Goal: Task Accomplishment & Management: Manage account settings

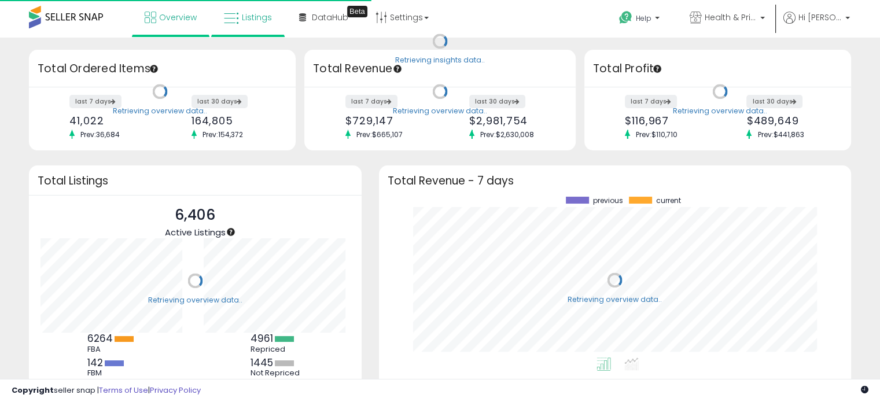
scroll to position [160, 449]
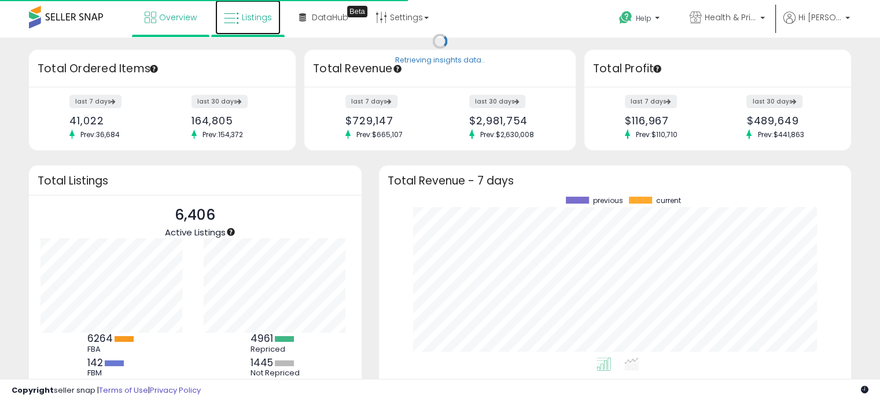
click at [261, 20] on span "Listings" at bounding box center [257, 18] width 30 height 12
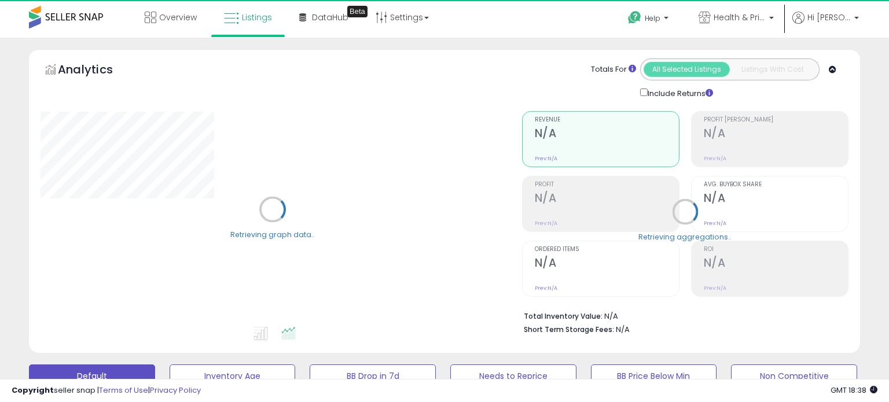
select select "**"
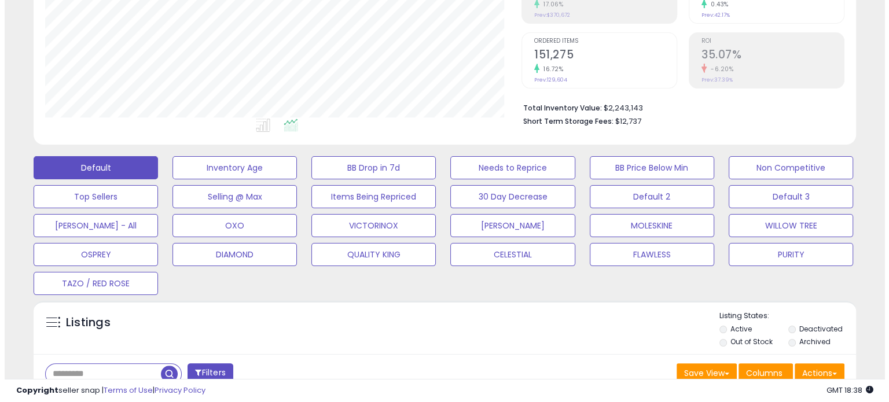
scroll to position [232, 0]
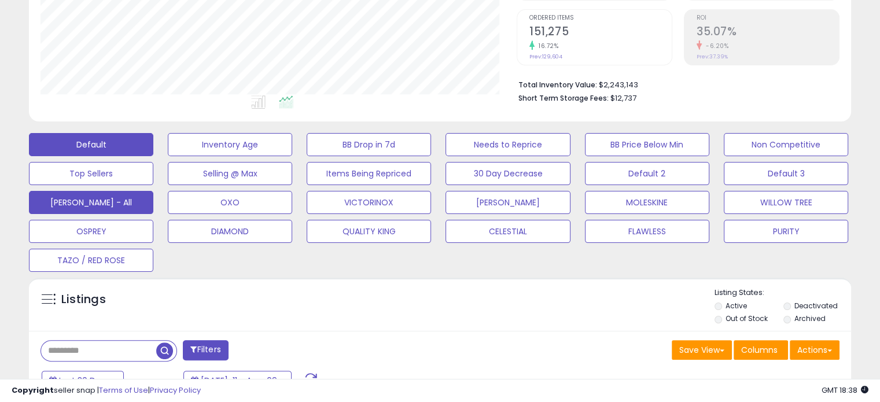
click at [108, 201] on button "[PERSON_NAME] - All" at bounding box center [91, 202] width 124 height 23
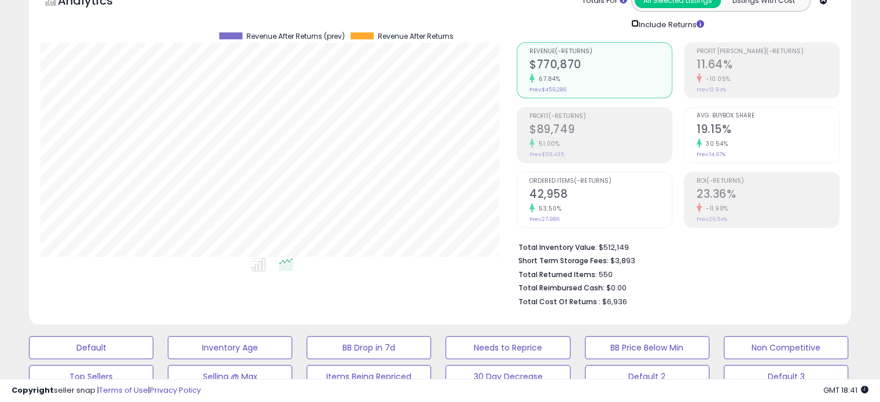
scroll to position [58, 0]
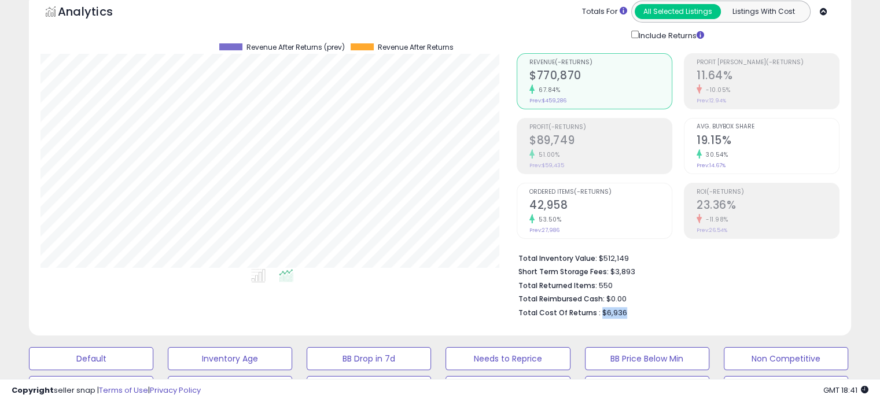
drag, startPoint x: 597, startPoint y: 313, endPoint x: 634, endPoint y: 311, distance: 37.1
click at [634, 311] on li "Total Cost Of Returns : $6,936" at bounding box center [675, 312] width 313 height 14
click at [609, 313] on span "$6,936" at bounding box center [615, 312] width 25 height 11
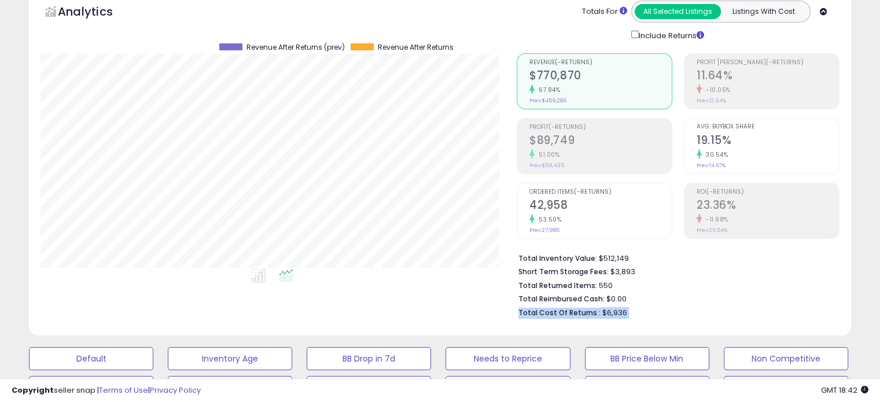
click at [609, 313] on span "$6,936" at bounding box center [615, 312] width 25 height 11
click at [604, 312] on span "$6,936" at bounding box center [615, 312] width 25 height 11
drag, startPoint x: 598, startPoint y: 312, endPoint x: 623, endPoint y: 317, distance: 25.3
click at [623, 317] on li "Total Cost Of Returns : $6,936" at bounding box center [675, 312] width 313 height 14
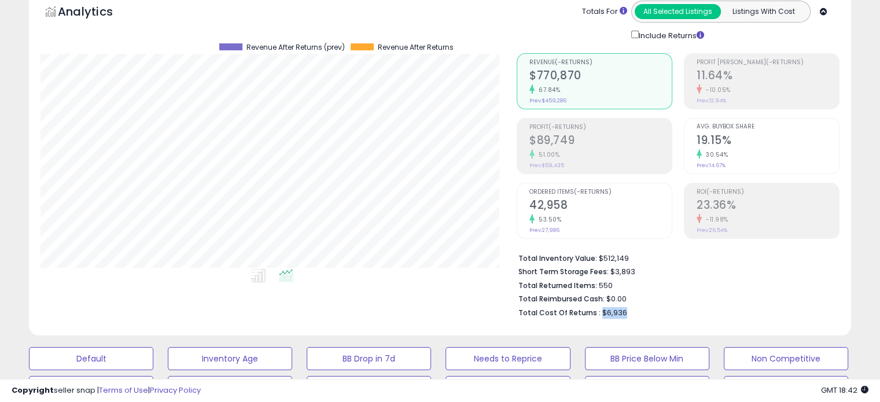
click at [614, 313] on span "$6,936" at bounding box center [615, 312] width 25 height 11
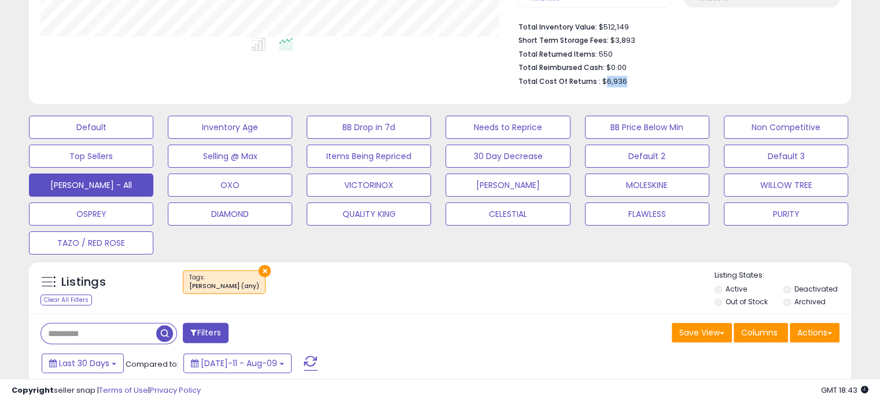
scroll to position [0, 0]
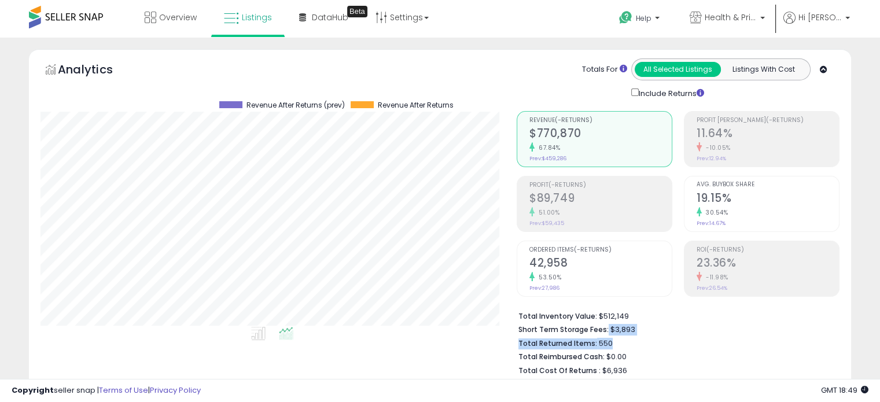
drag, startPoint x: 605, startPoint y: 330, endPoint x: 643, endPoint y: 335, distance: 38.6
click at [643, 335] on ul "Total Inventory Value: $512,149 Short Term Storage Fees: $3,893 Total Returned …" at bounding box center [675, 343] width 313 height 68
click at [644, 336] on li "Total Returned Items: 550" at bounding box center [675, 343] width 313 height 14
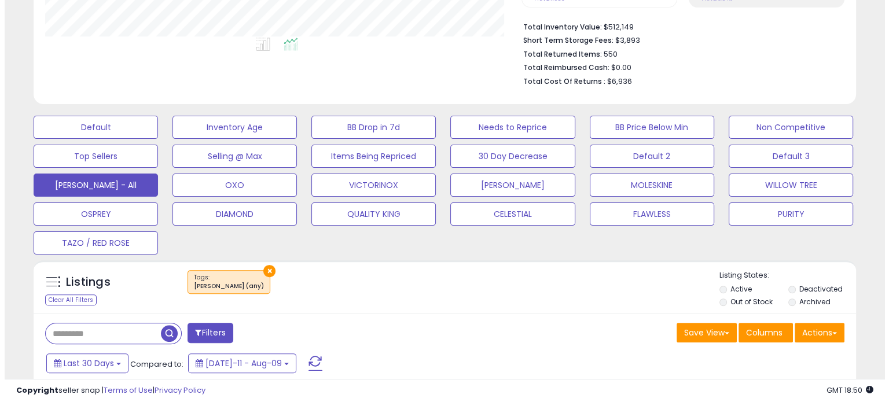
scroll to position [405, 0]
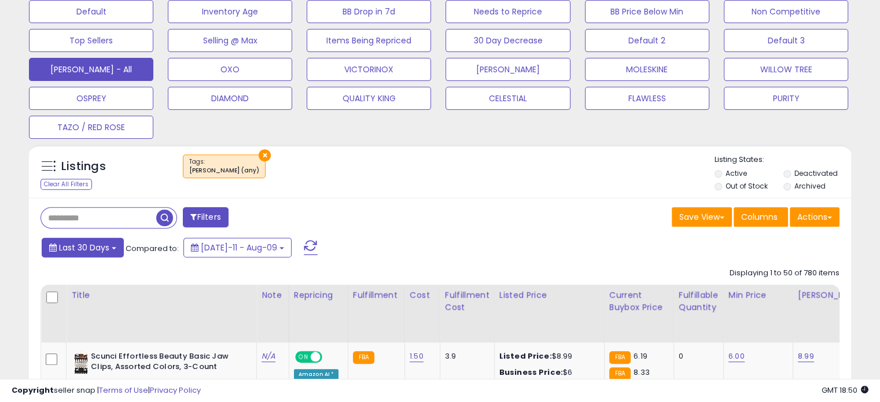
click at [119, 247] on button "Last 30 Days" at bounding box center [83, 248] width 82 height 20
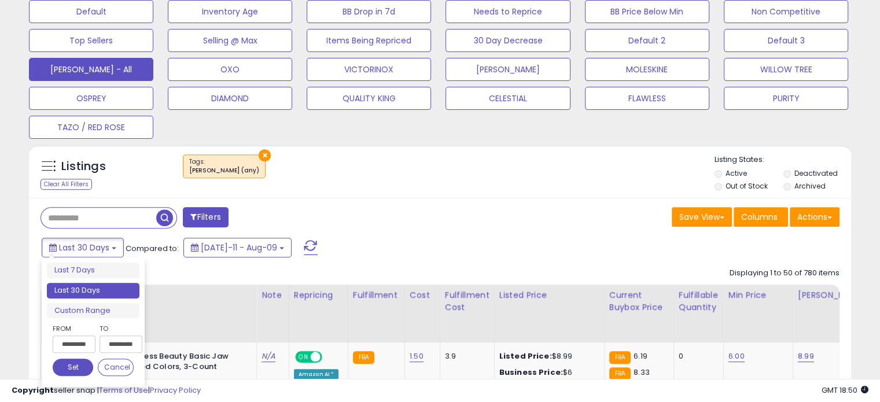
click at [75, 346] on input "**********" at bounding box center [74, 344] width 43 height 17
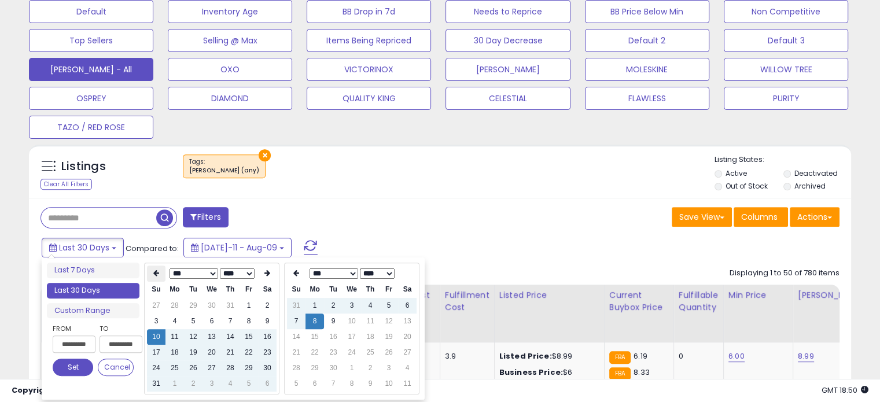
click at [157, 276] on icon at bounding box center [156, 273] width 6 height 7
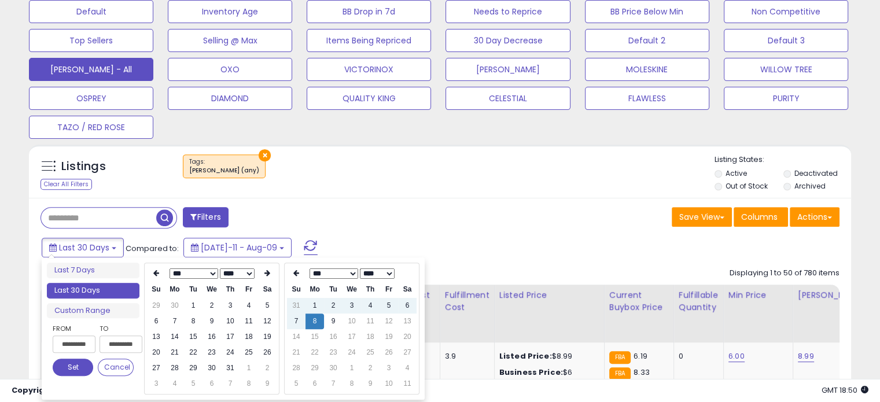
click at [157, 276] on icon at bounding box center [156, 273] width 6 height 7
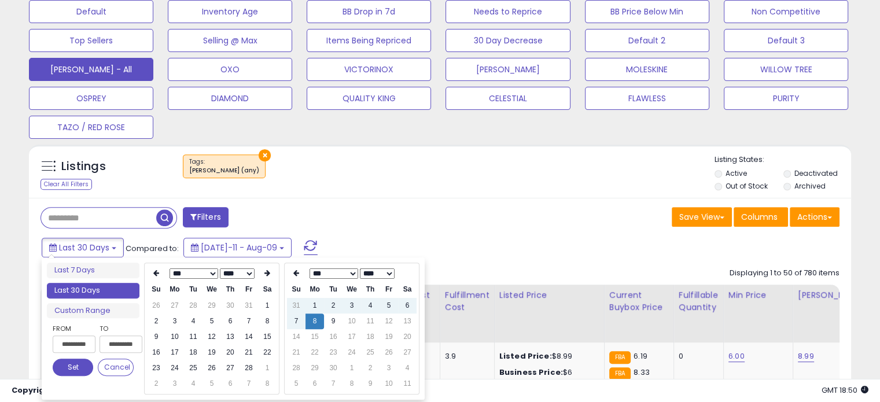
click at [157, 276] on icon at bounding box center [156, 273] width 6 height 7
click at [207, 306] on td "1" at bounding box center [212, 306] width 19 height 16
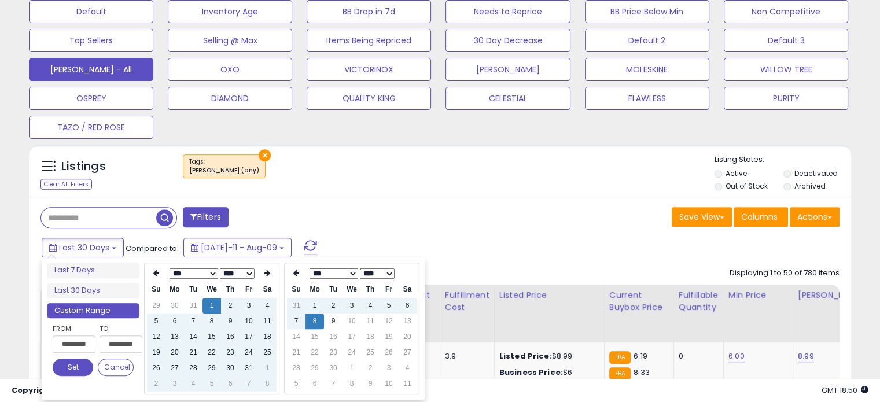
type input "**********"
click at [314, 322] on td "8" at bounding box center [315, 322] width 19 height 16
type input "**********"
click at [354, 247] on div "Last 30 Days Compared to: [DATE]-11 - Aug-09" at bounding box center [339, 249] width 600 height 26
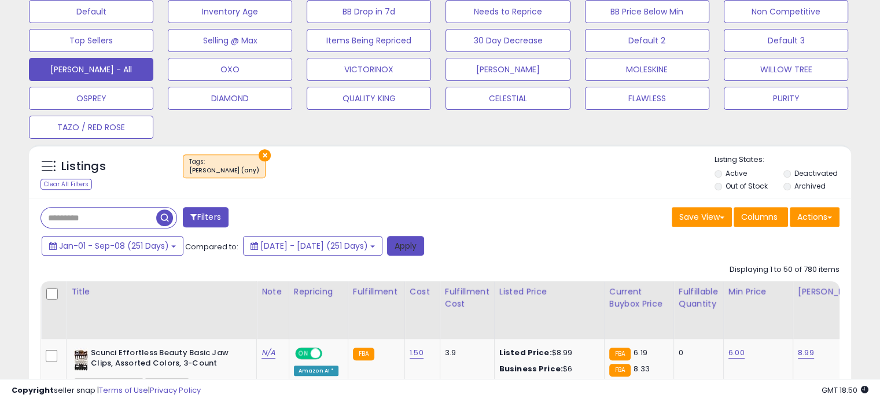
click at [424, 241] on button "Apply" at bounding box center [405, 246] width 37 height 20
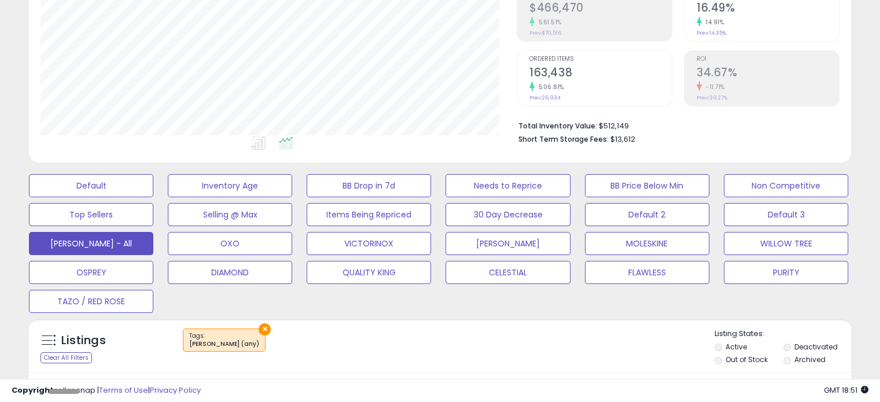
scroll to position [232, 0]
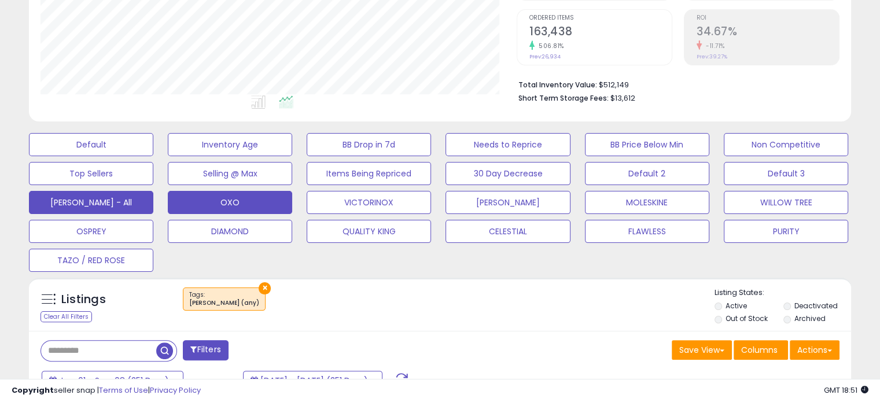
click at [228, 203] on button "OXO" at bounding box center [230, 202] width 124 height 23
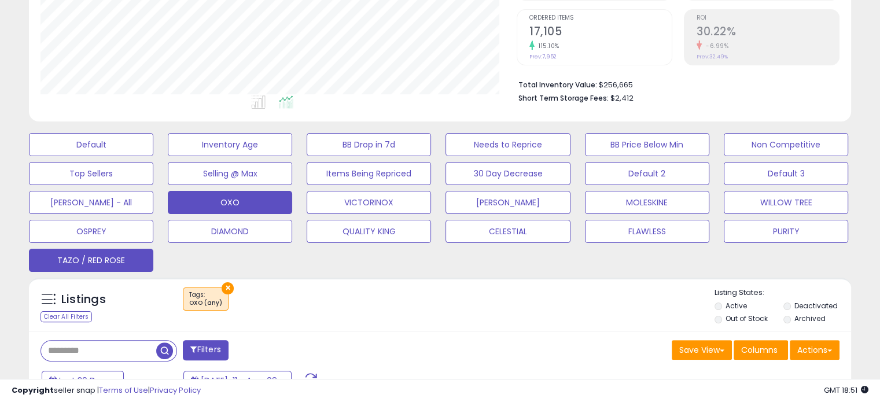
click at [135, 263] on button "TAZO / RED ROSE" at bounding box center [91, 260] width 124 height 23
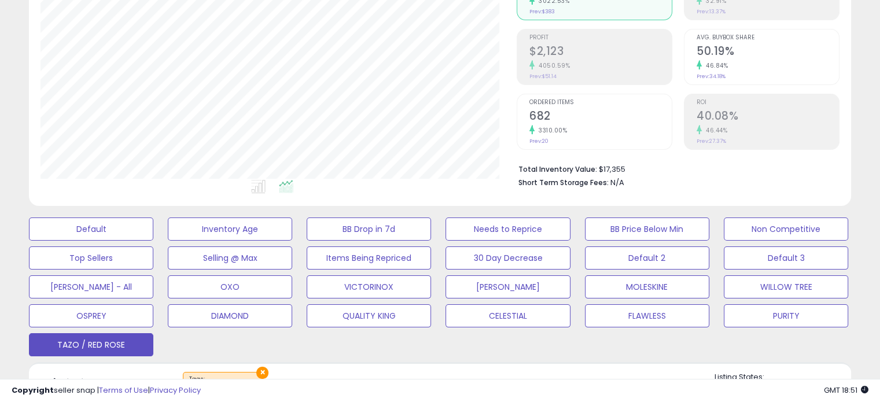
scroll to position [174, 0]
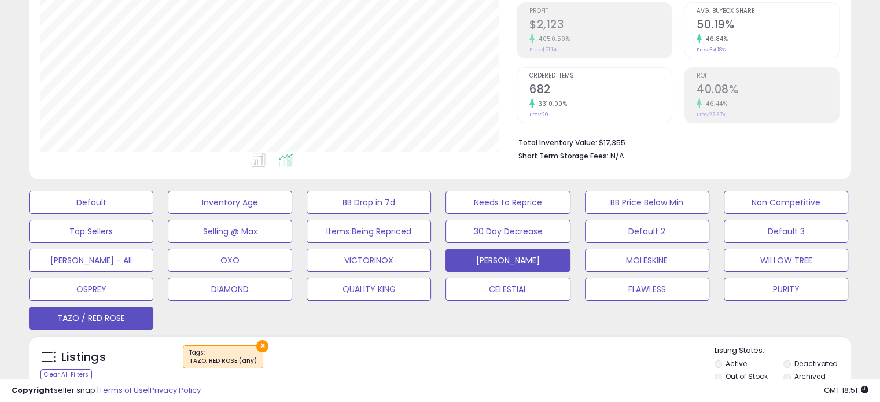
click at [535, 263] on button "[PERSON_NAME]" at bounding box center [508, 260] width 124 height 23
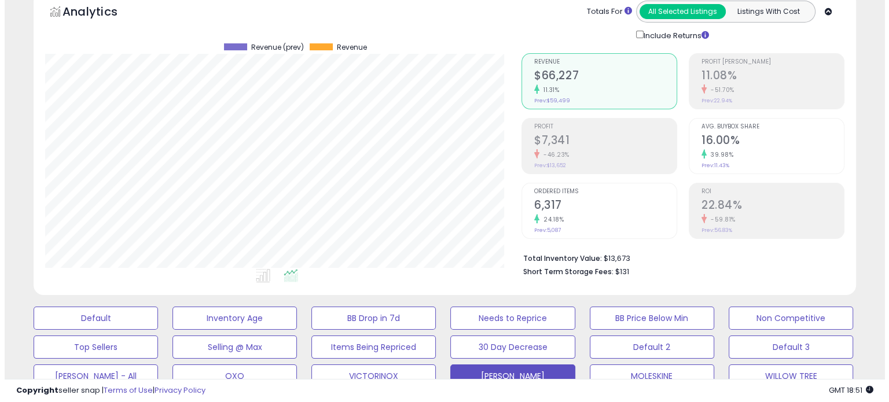
scroll to position [116, 0]
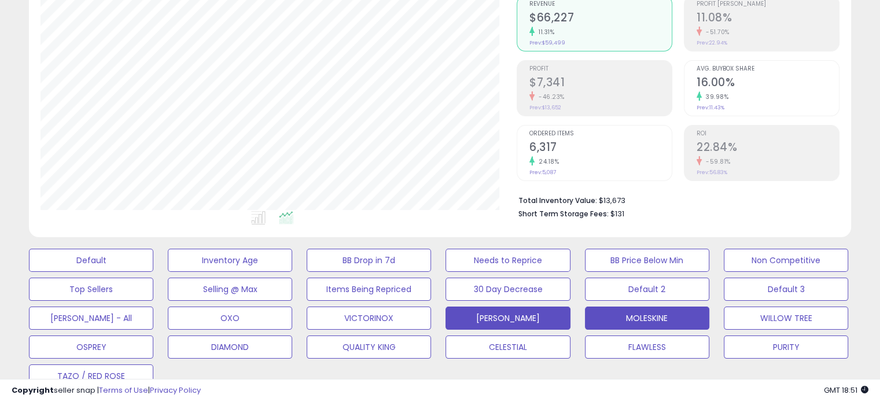
click at [647, 317] on button "MOLESKINE" at bounding box center [647, 318] width 124 height 23
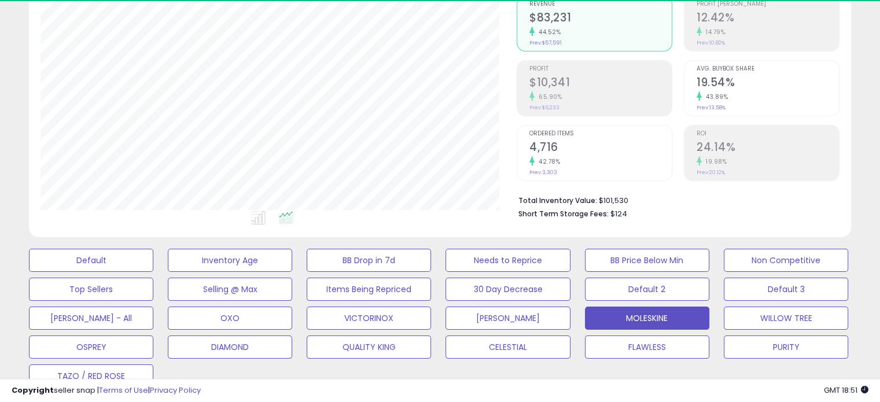
scroll to position [237, 476]
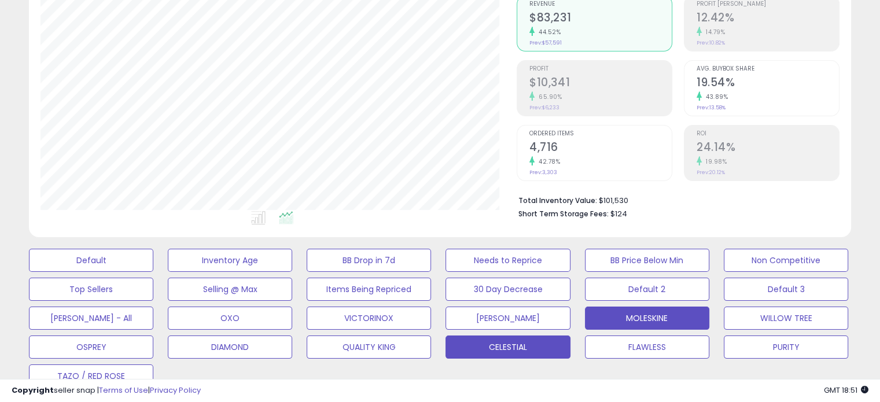
click at [547, 344] on button "CELESTIAL" at bounding box center [508, 347] width 124 height 23
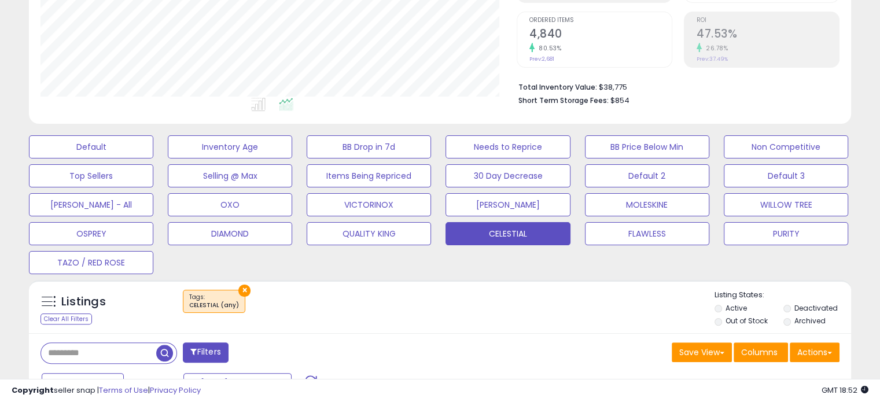
scroll to position [232, 0]
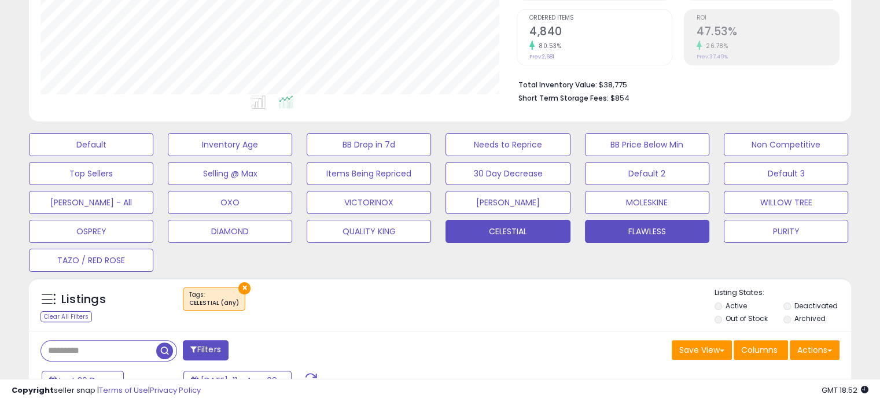
click at [650, 227] on button "FLAWLESS" at bounding box center [647, 231] width 124 height 23
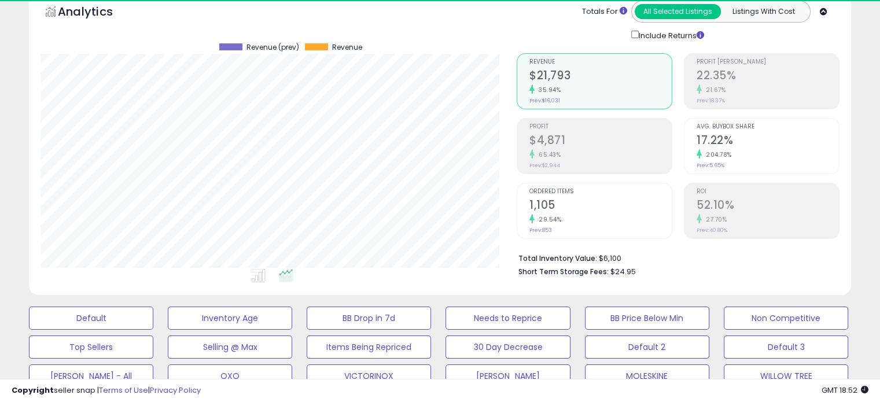
scroll to position [578632, 578393]
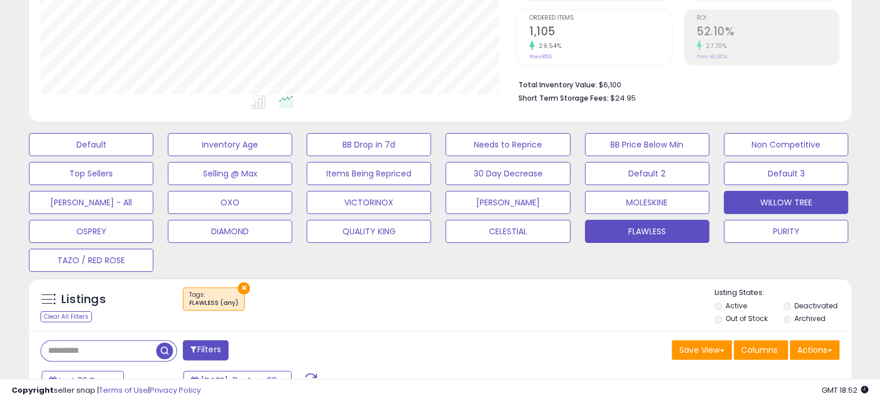
click at [799, 203] on button "WILLOW TREE" at bounding box center [786, 202] width 124 height 23
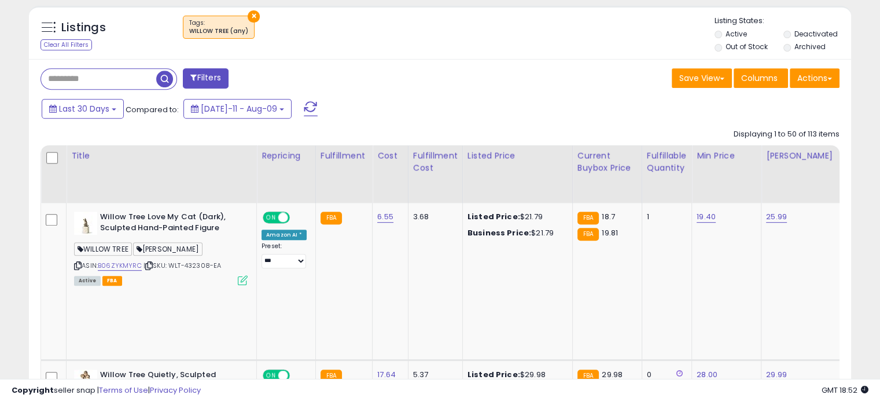
scroll to position [579, 0]
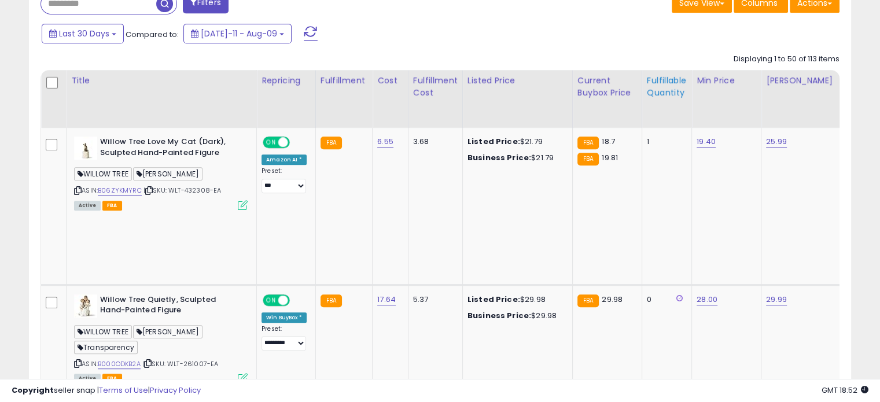
click at [647, 90] on div "Fulfillable Quantity" at bounding box center [667, 87] width 40 height 24
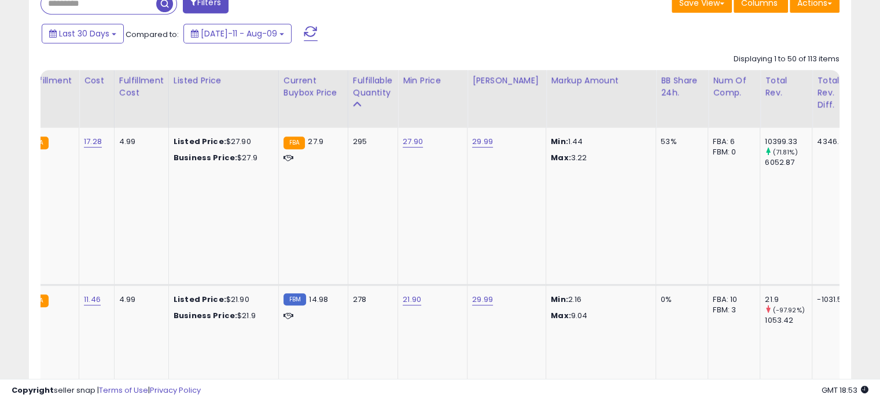
scroll to position [0, 329]
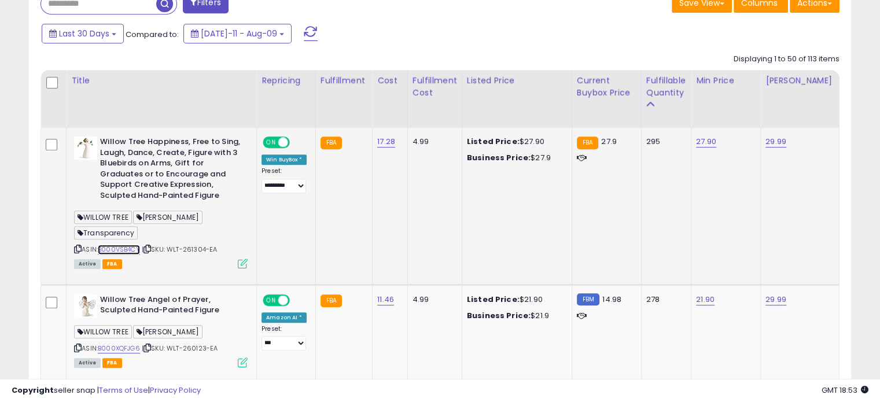
click at [125, 245] on link "B000VSB4CY" at bounding box center [119, 250] width 42 height 10
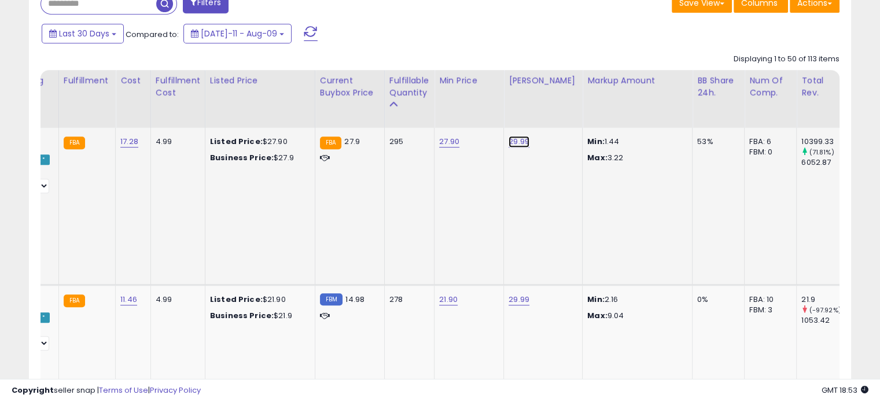
click at [514, 137] on link "29.99" at bounding box center [519, 142] width 21 height 12
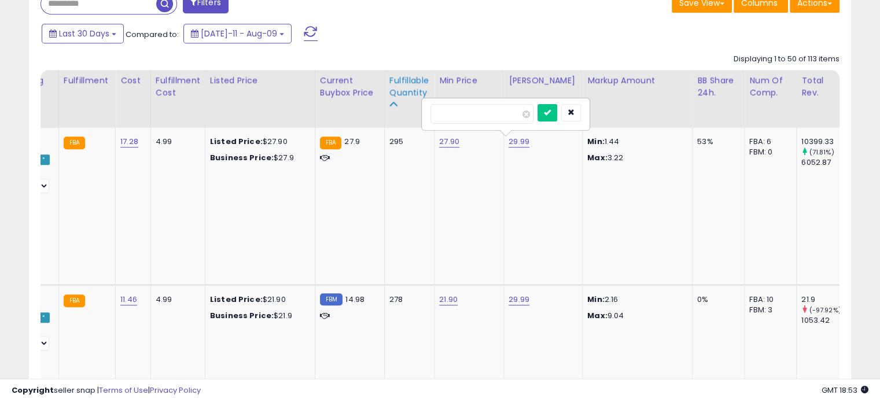
type input "**"
click at [551, 113] on icon "submit" at bounding box center [547, 112] width 7 height 7
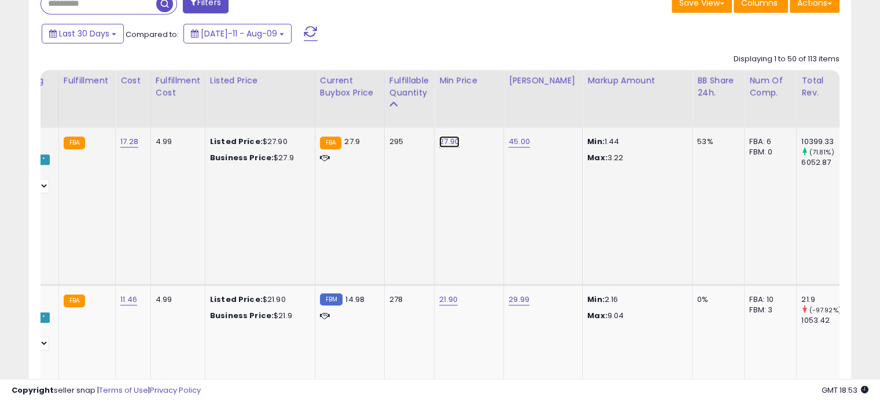
click at [445, 141] on link "27.90" at bounding box center [449, 142] width 20 height 12
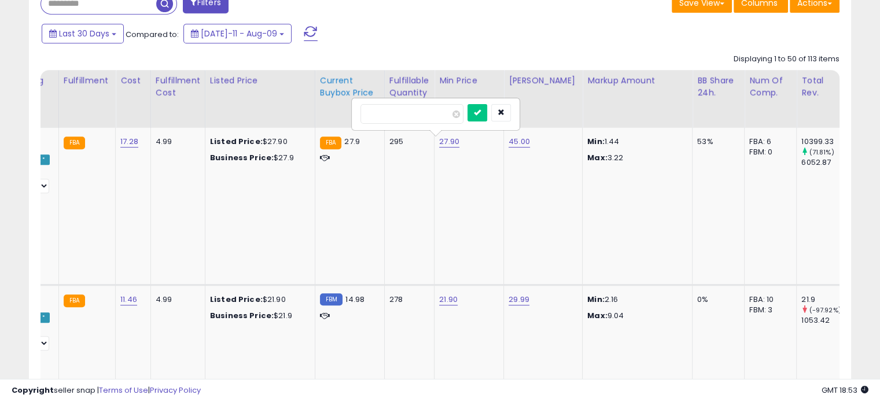
drag, startPoint x: 420, startPoint y: 109, endPoint x: 312, endPoint y: 107, distance: 108.3
type input "**"
click at [481, 115] on icon "submit" at bounding box center [477, 112] width 7 height 7
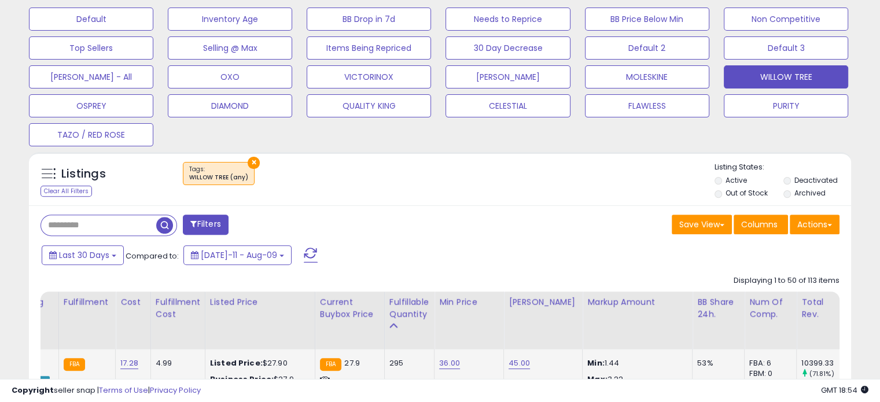
scroll to position [347, 0]
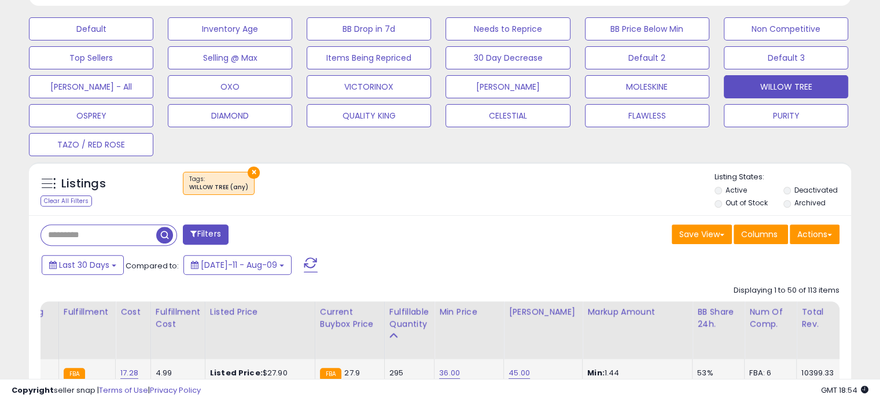
click at [248, 169] on button "×" at bounding box center [254, 173] width 12 height 12
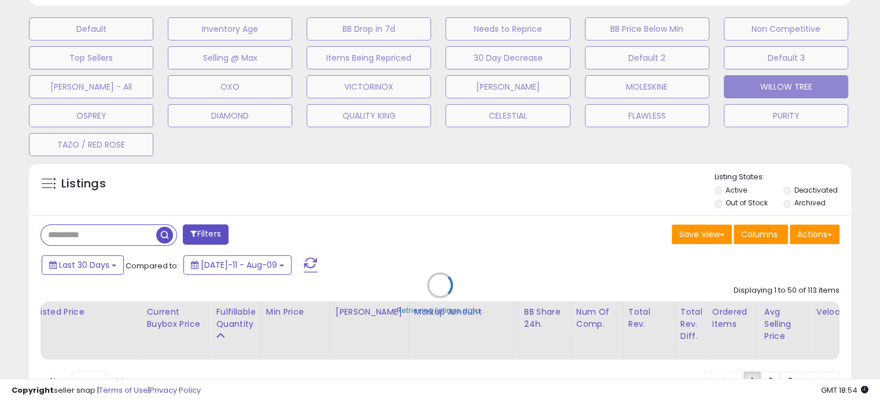
scroll to position [248, 0]
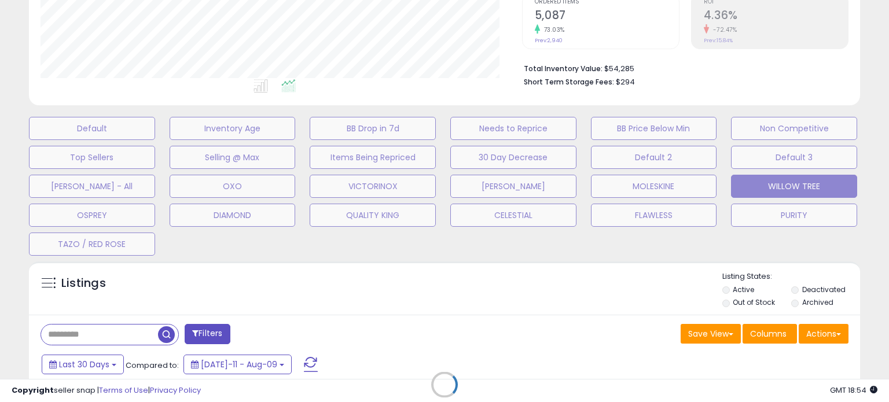
drag, startPoint x: 222, startPoint y: 375, endPoint x: 359, endPoint y: 329, distance: 144.4
click at [195, 375] on div "Retrieving listings data.." at bounding box center [444, 394] width 849 height 276
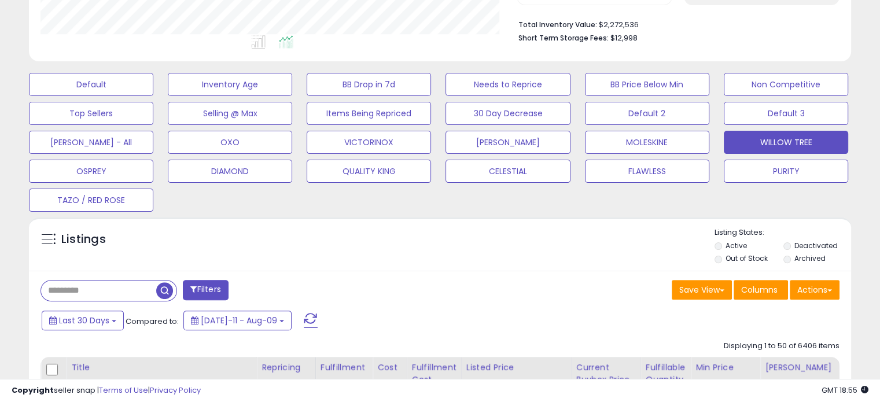
scroll to position [289, 0]
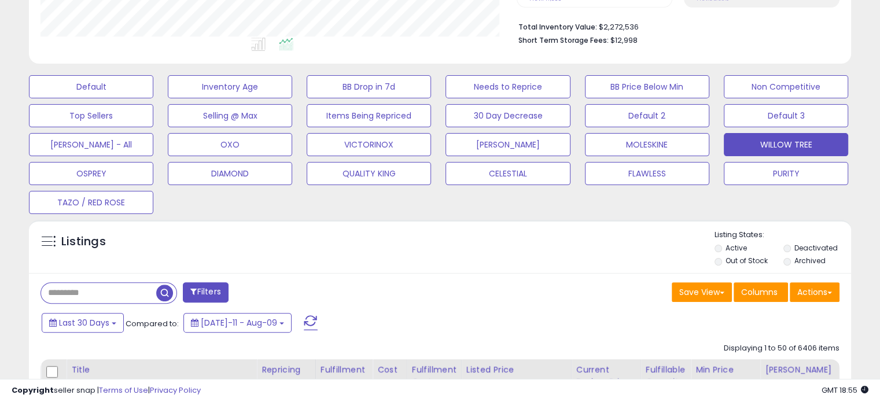
click at [95, 295] on input "text" at bounding box center [98, 293] width 115 height 20
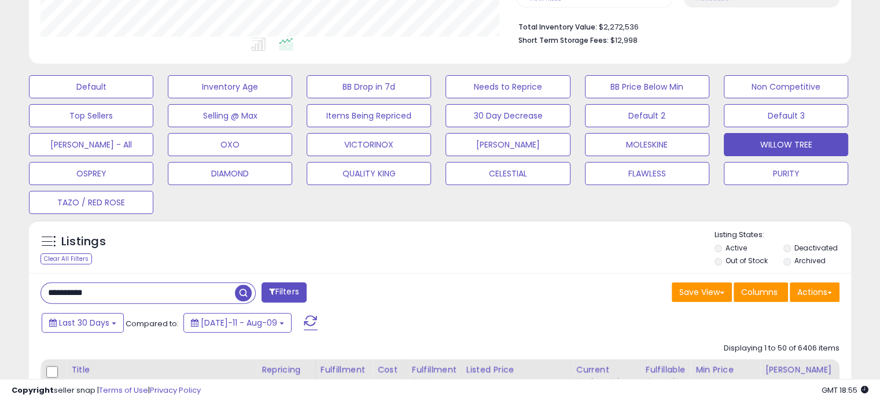
type input "**********"
drag, startPoint x: 179, startPoint y: 295, endPoint x: 7, endPoint y: 283, distance: 172.9
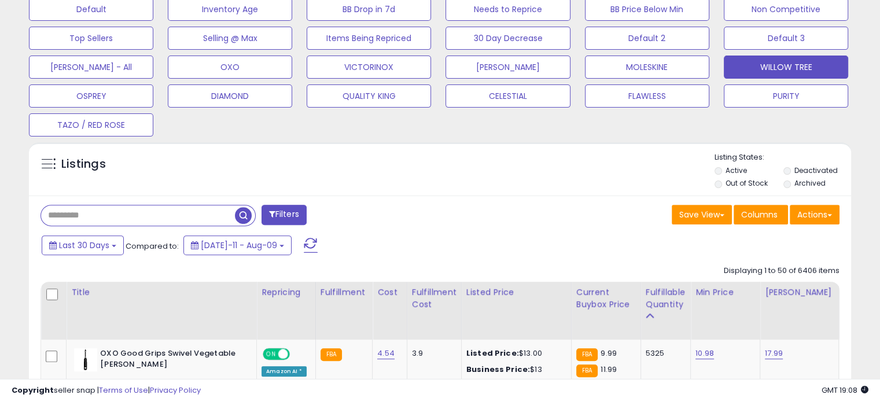
scroll to position [347, 0]
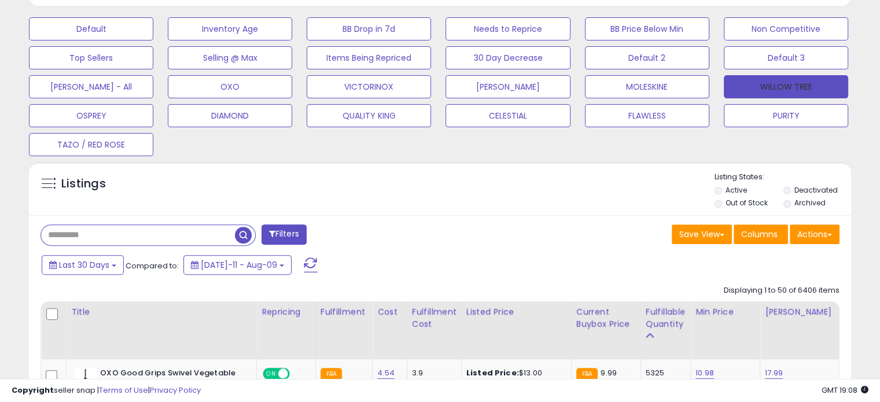
click at [761, 89] on button "WILLOW TREE" at bounding box center [786, 86] width 124 height 23
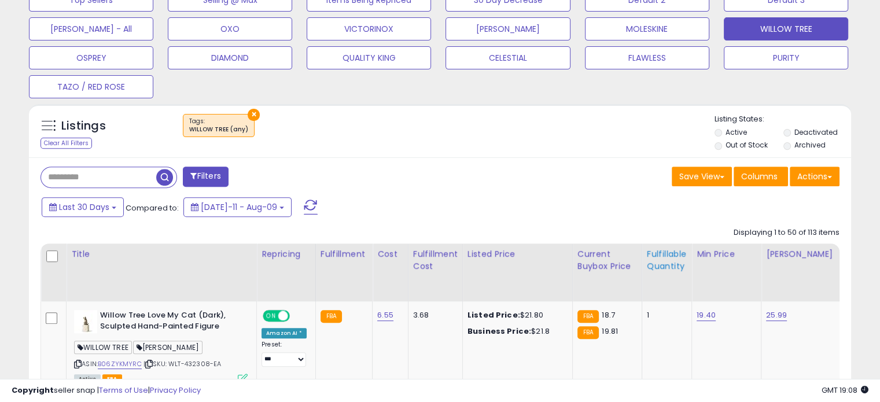
scroll to position [237, 476]
click at [665, 266] on div "Fulfillable Quantity" at bounding box center [667, 260] width 40 height 24
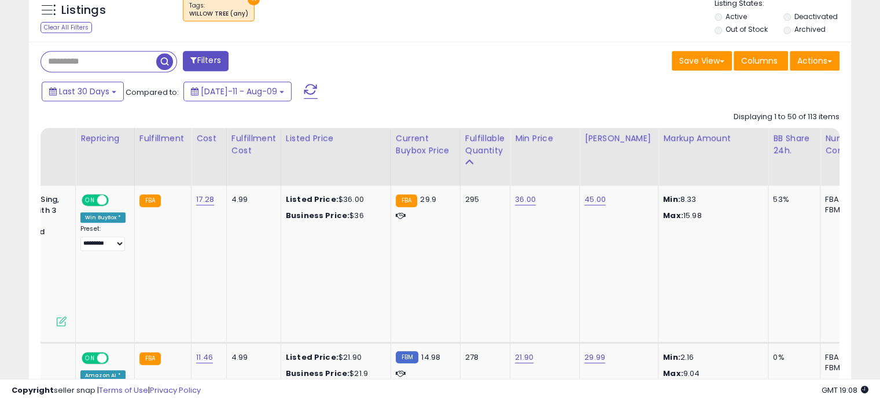
scroll to position [0, 230]
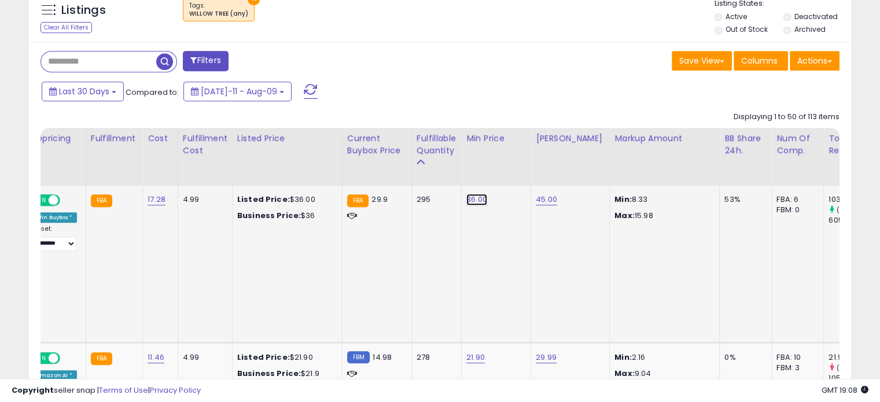
click at [470, 198] on link "36.00" at bounding box center [477, 200] width 21 height 12
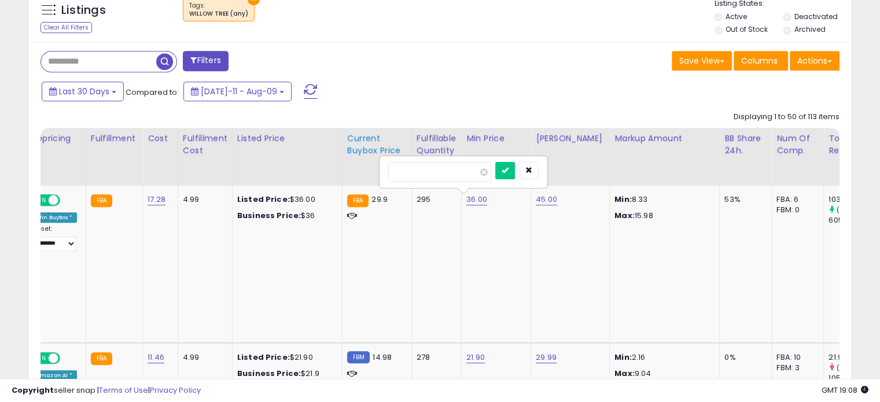
drag, startPoint x: 428, startPoint y: 173, endPoint x: 377, endPoint y: 163, distance: 51.2
type input "**"
click at [515, 171] on button "submit" at bounding box center [506, 170] width 20 height 17
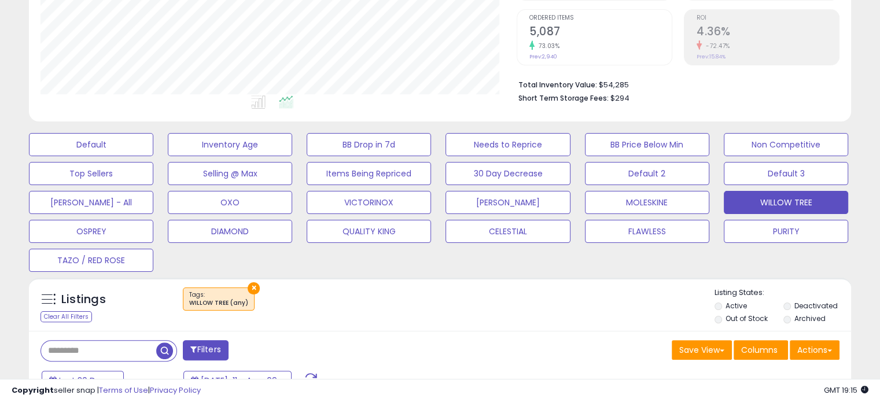
scroll to position [463, 0]
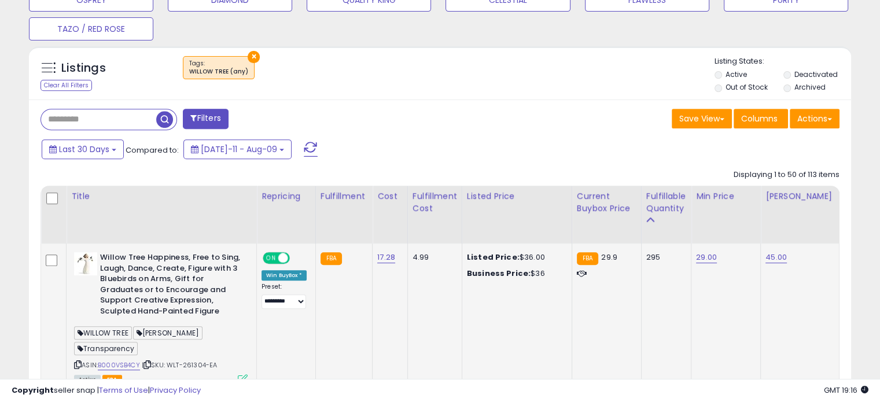
click at [416, 316] on td "4.99" at bounding box center [435, 322] width 54 height 157
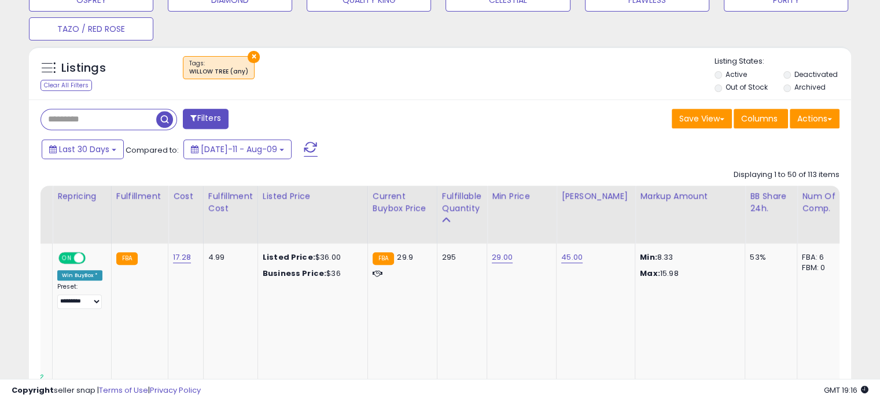
scroll to position [0, 218]
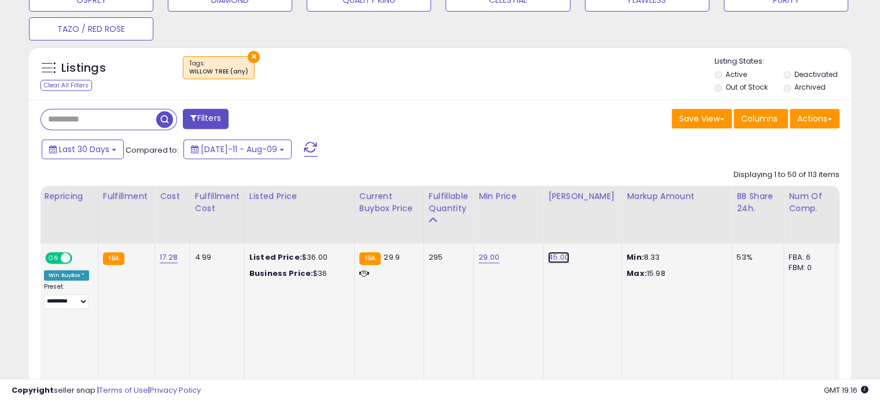
click at [563, 260] on link "45.00" at bounding box center [558, 258] width 21 height 12
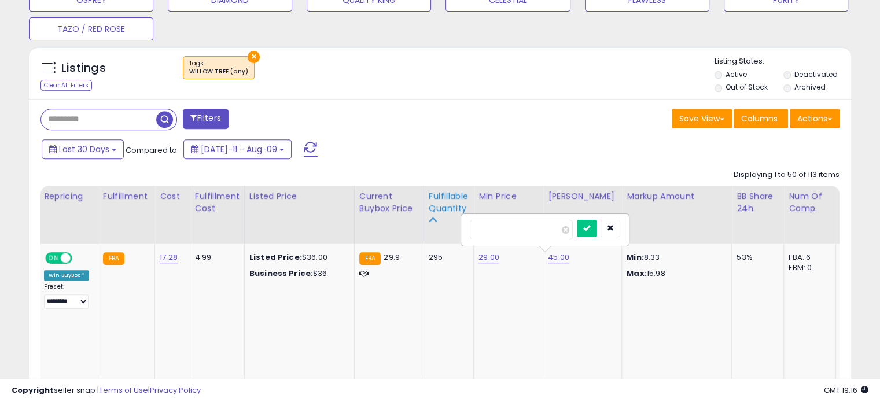
drag, startPoint x: 535, startPoint y: 226, endPoint x: 441, endPoint y: 226, distance: 94.9
type input "**"
click at [590, 228] on icon "submit" at bounding box center [587, 228] width 7 height 7
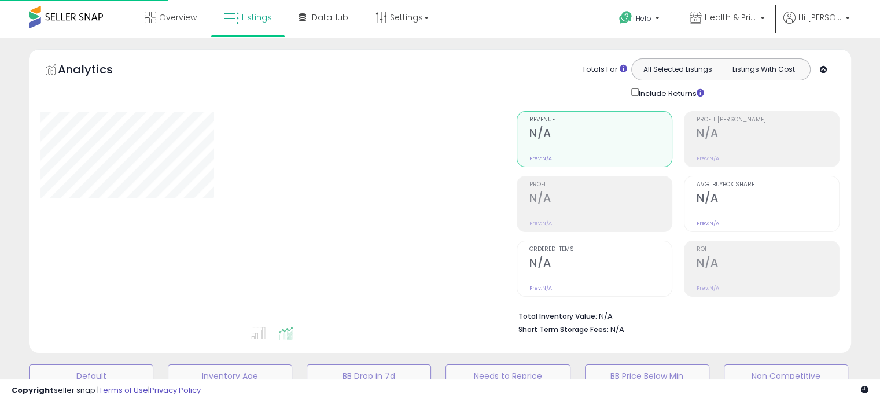
scroll to position [402, 0]
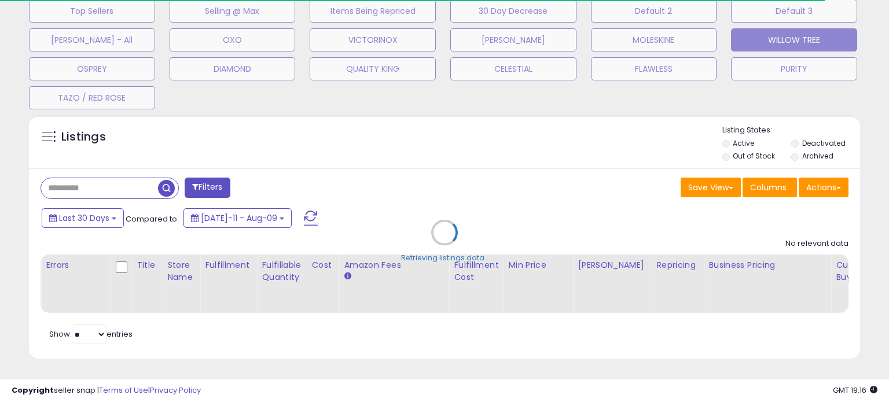
select select "**"
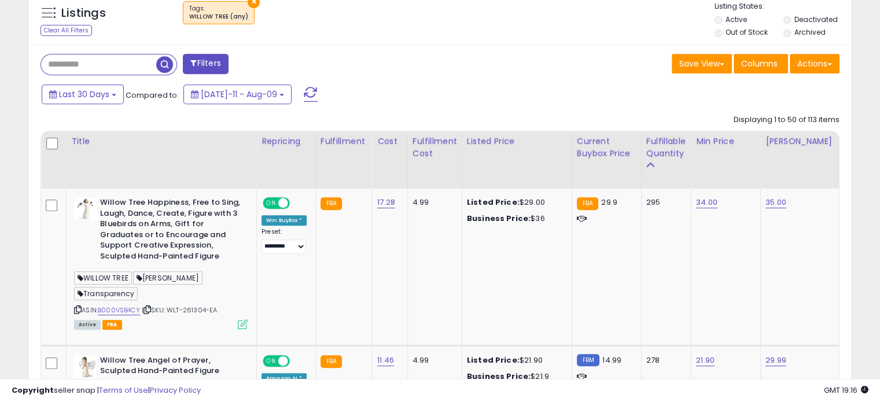
scroll to position [0, 198]
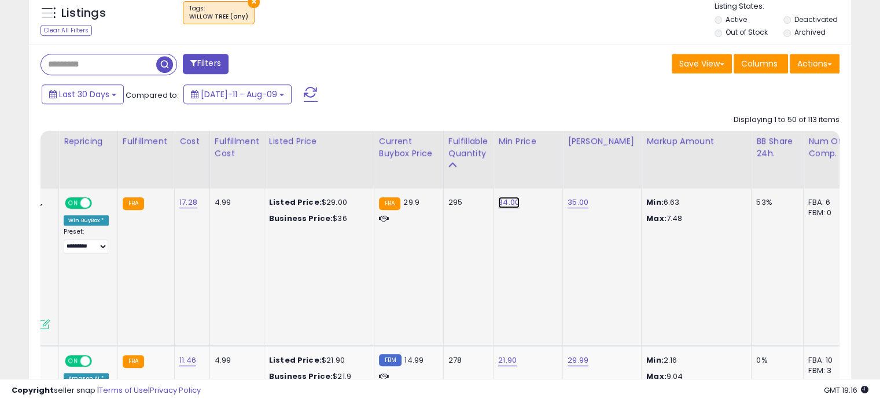
click at [501, 205] on link "34.00" at bounding box center [508, 203] width 21 height 12
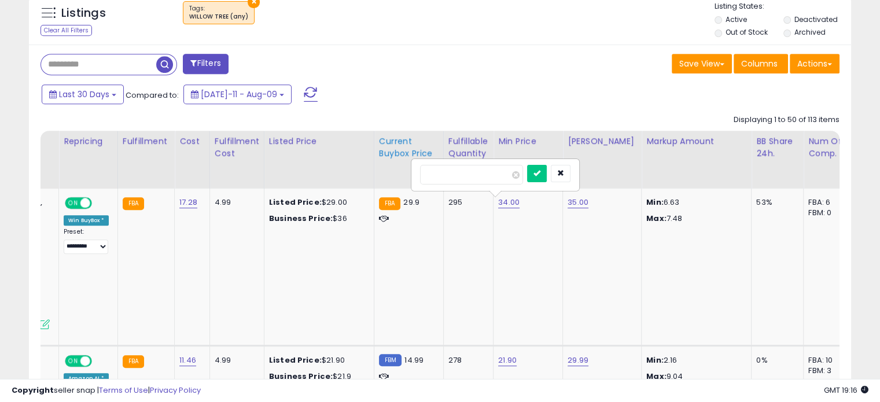
drag, startPoint x: 480, startPoint y: 173, endPoint x: 390, endPoint y: 166, distance: 90.6
type input "**"
click at [547, 175] on button "submit" at bounding box center [537, 173] width 20 height 17
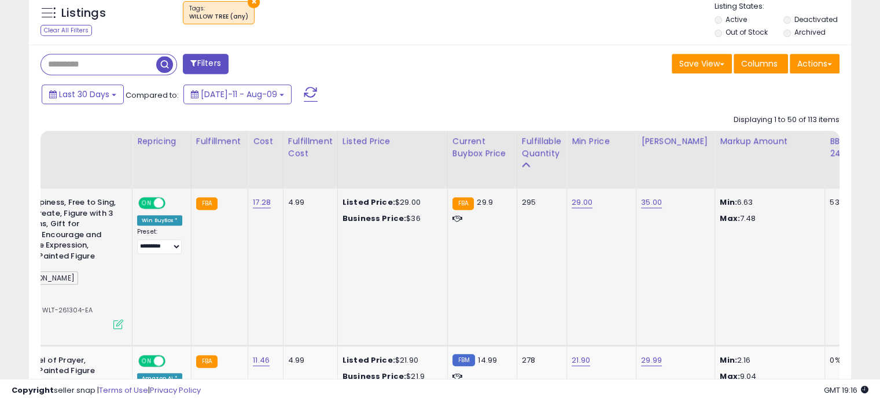
scroll to position [0, 0]
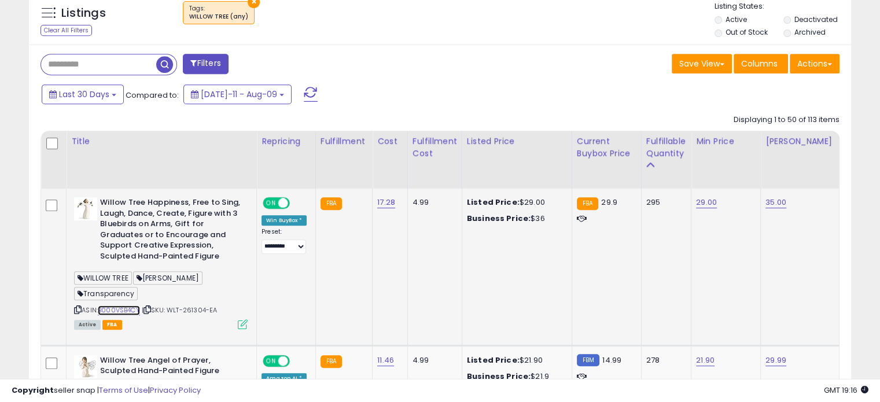
click at [132, 306] on link "B000VSB4CY" at bounding box center [119, 311] width 42 height 10
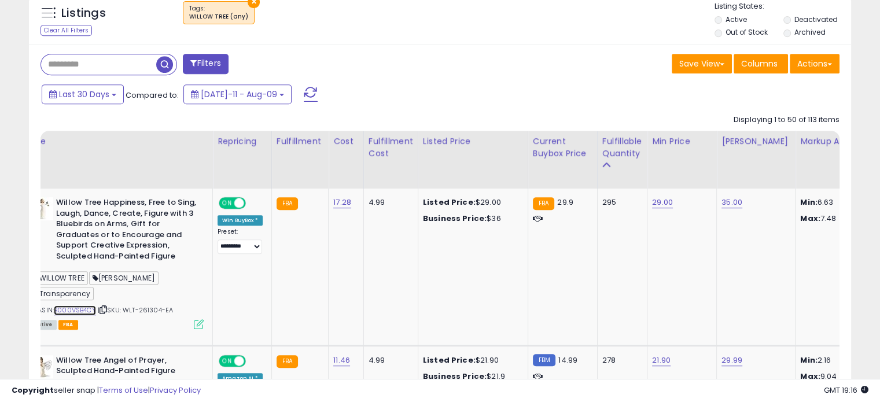
scroll to position [0, 75]
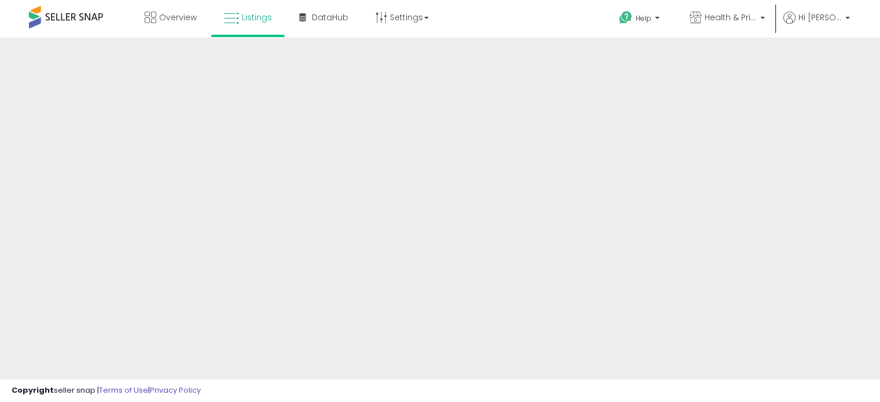
scroll to position [402, 0]
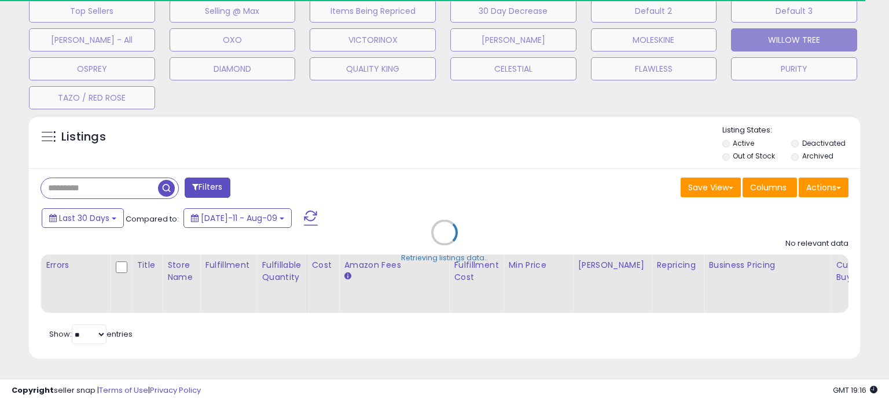
select select "**"
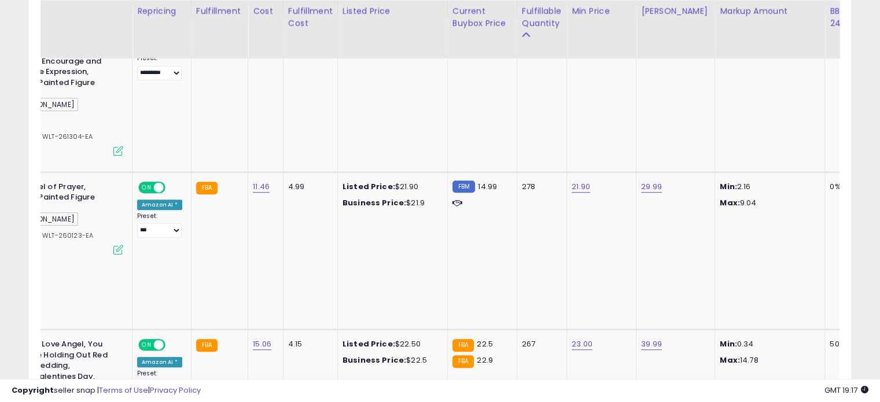
scroll to position [0, 0]
